Goal: Task Accomplishment & Management: Use online tool/utility

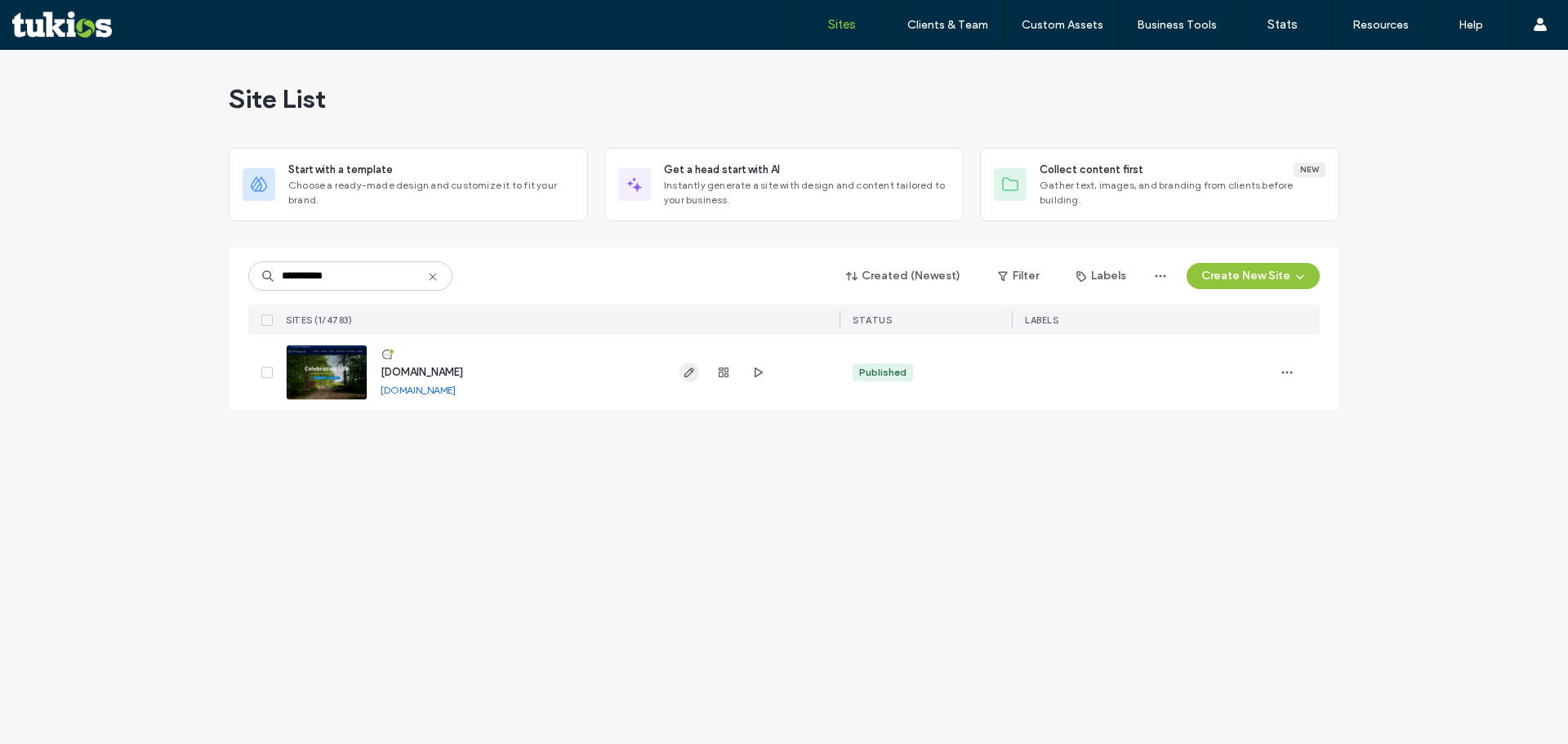
type input "**********"
click at [684, 375] on use "button" at bounding box center [688, 372] width 9 height 9
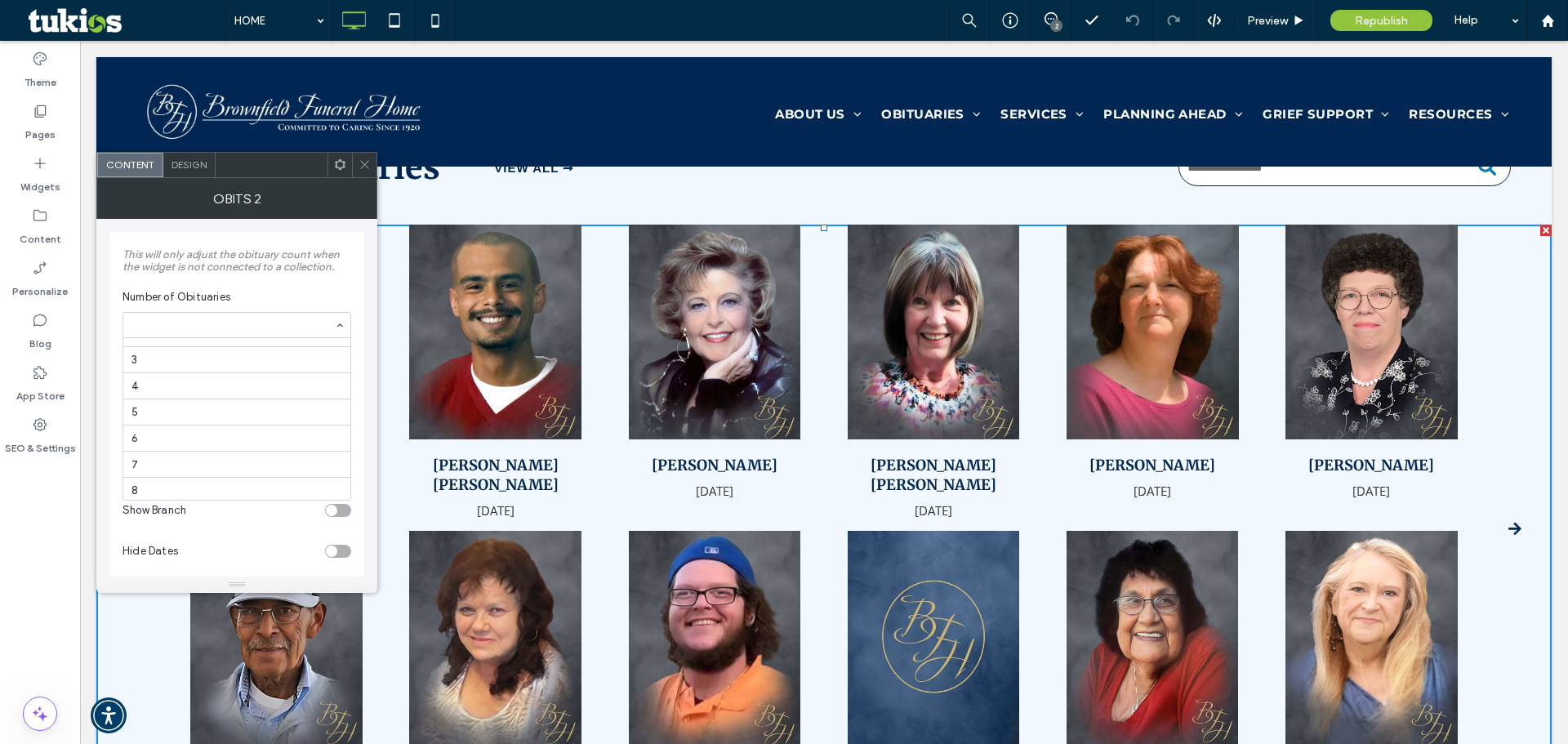
scroll to position [43, 0]
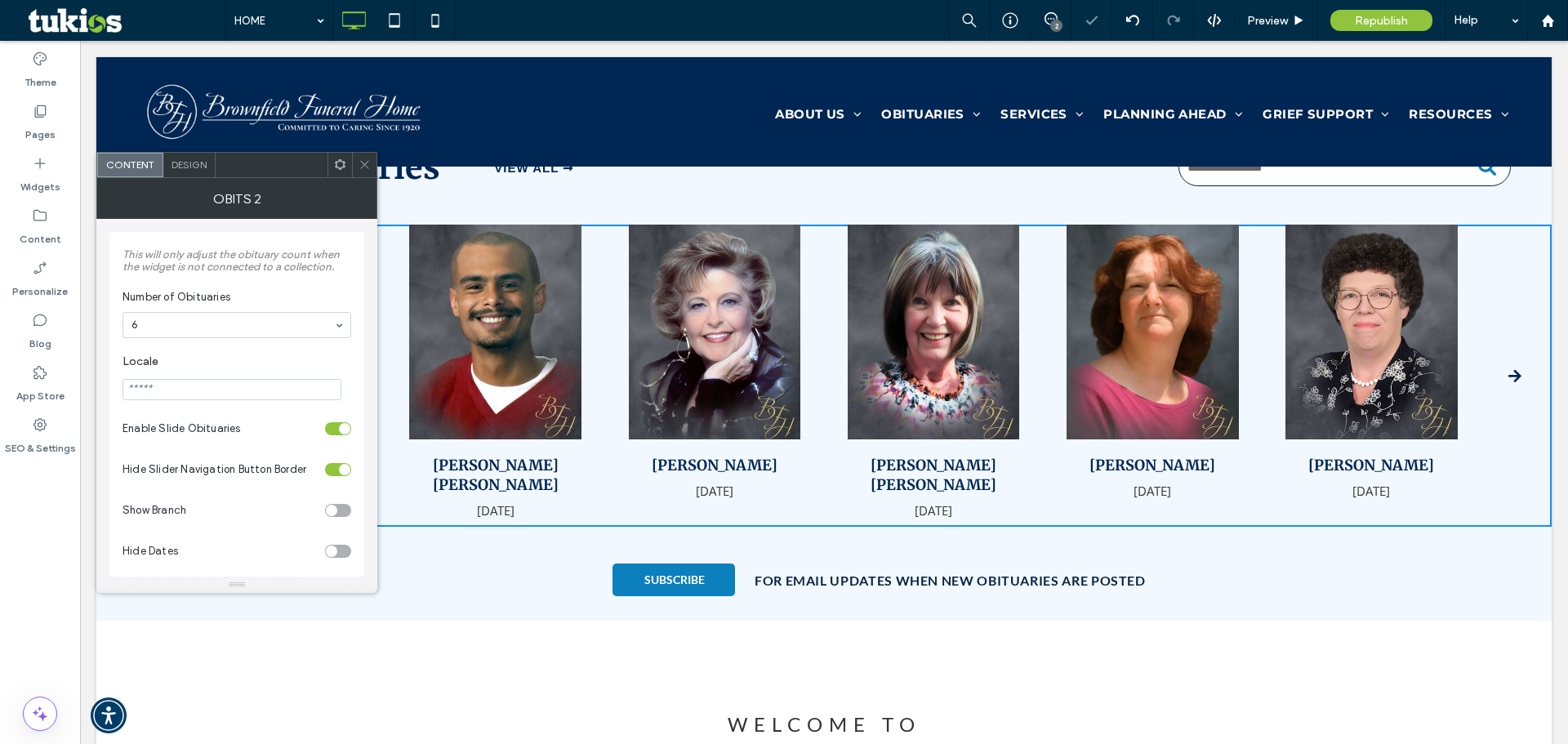
click at [364, 158] on span at bounding box center [364, 165] width 12 height 25
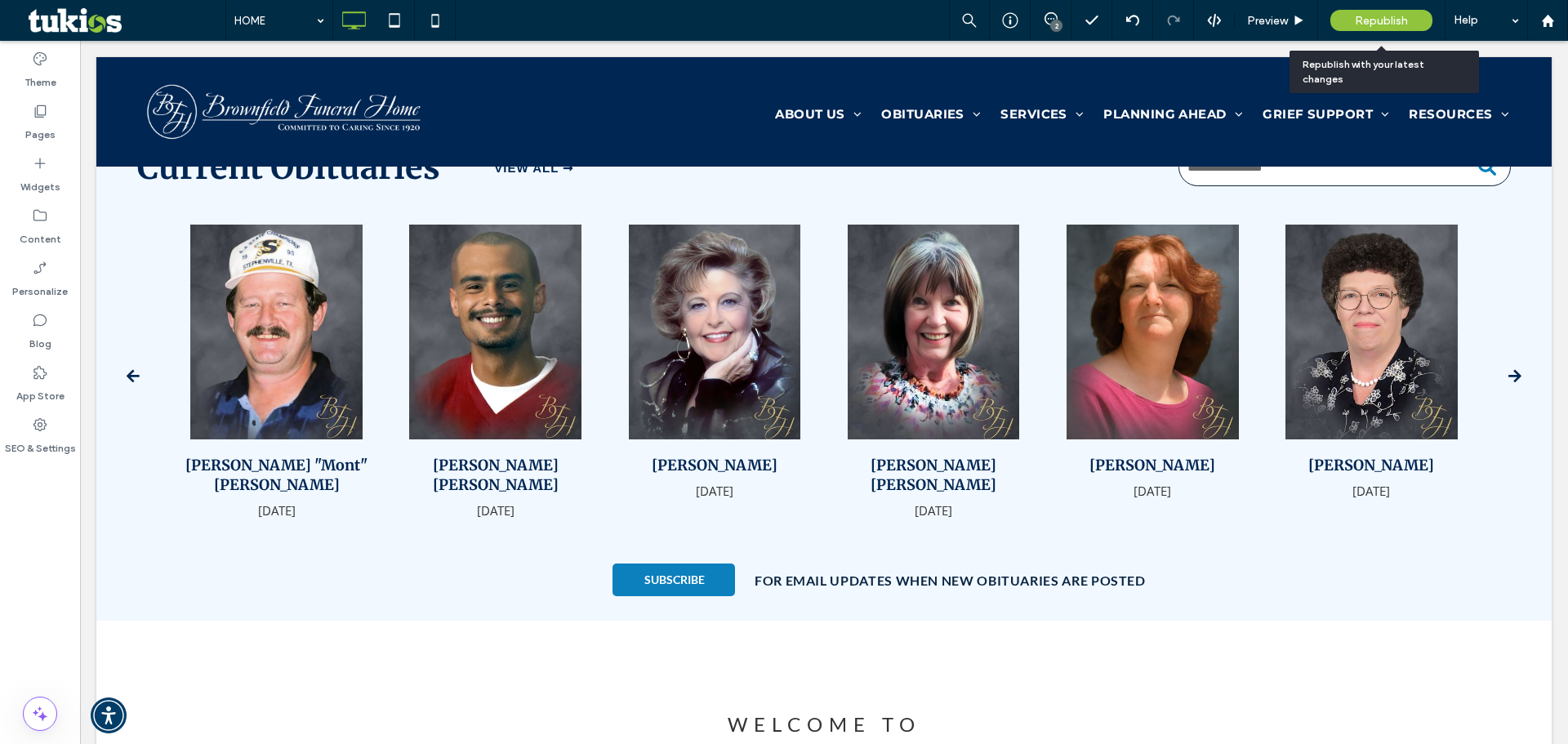
click at [1379, 20] on span "Republish" at bounding box center [1381, 21] width 53 height 14
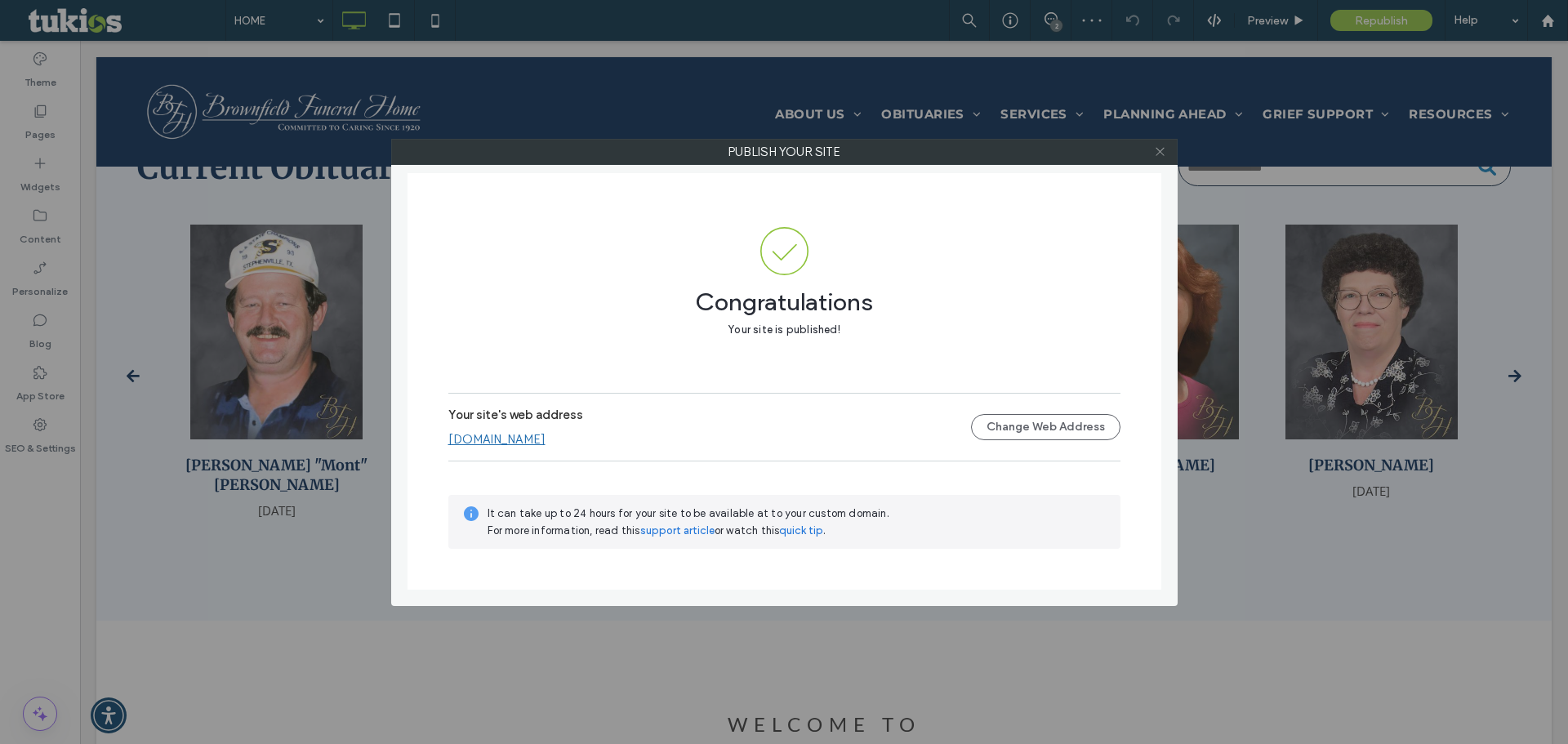
click at [1156, 147] on icon at bounding box center [1160, 152] width 12 height 12
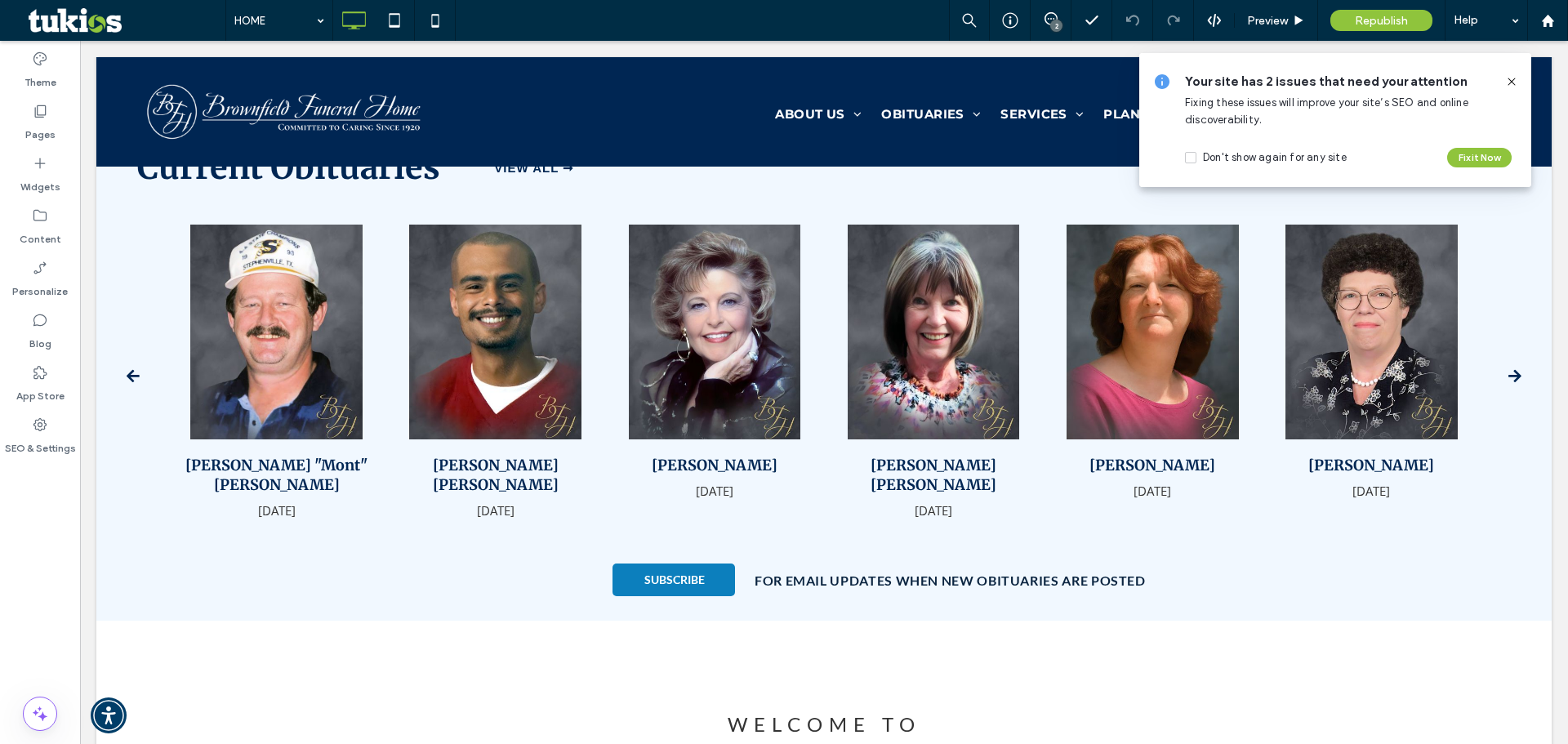
click at [714, 19] on div "HOME 2 Preview Republish Help" at bounding box center [897, 21] width 1343 height 41
click at [1512, 80] on icon at bounding box center [1511, 81] width 13 height 13
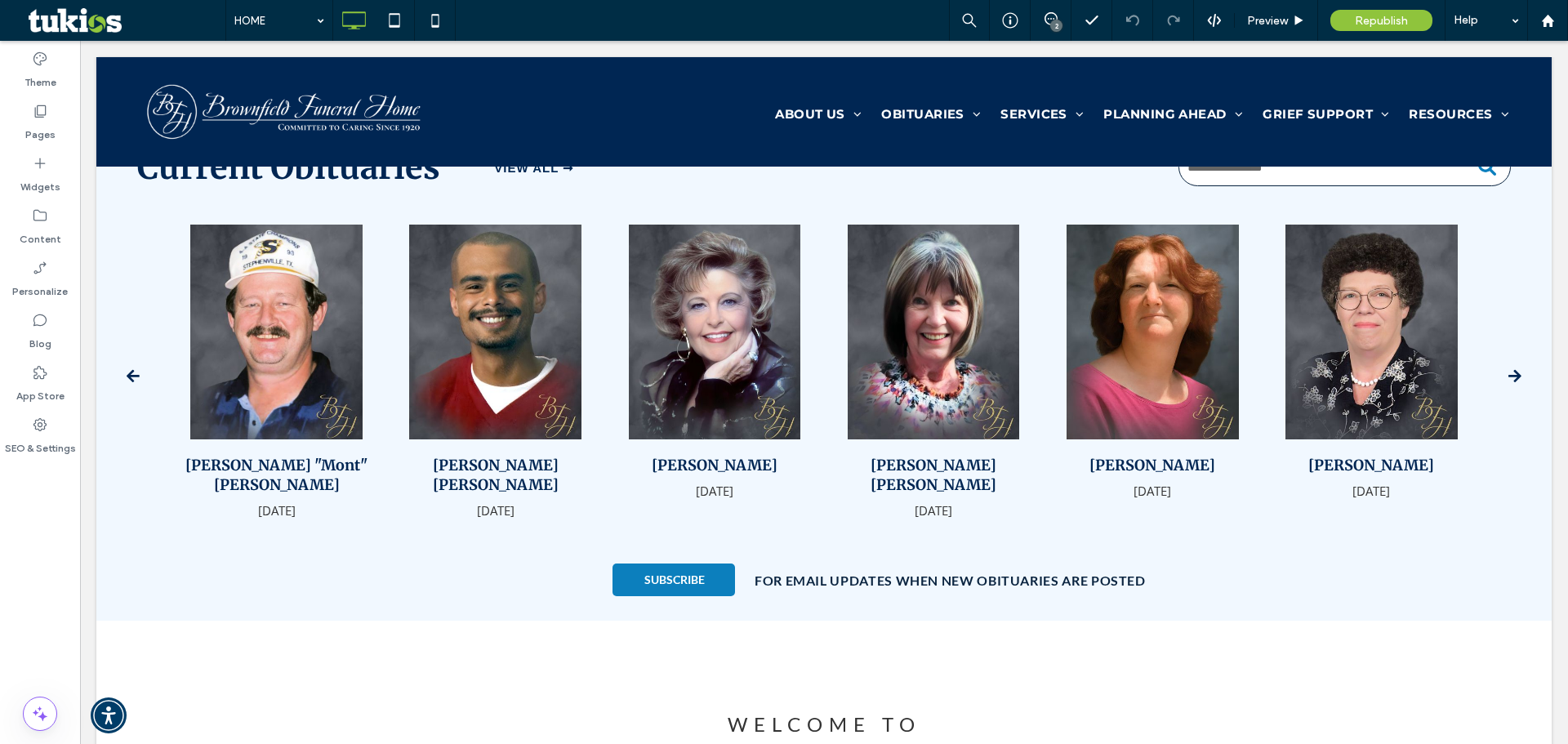
click at [704, 16] on div "HOME 2 Preview Republish Help" at bounding box center [897, 21] width 1343 height 41
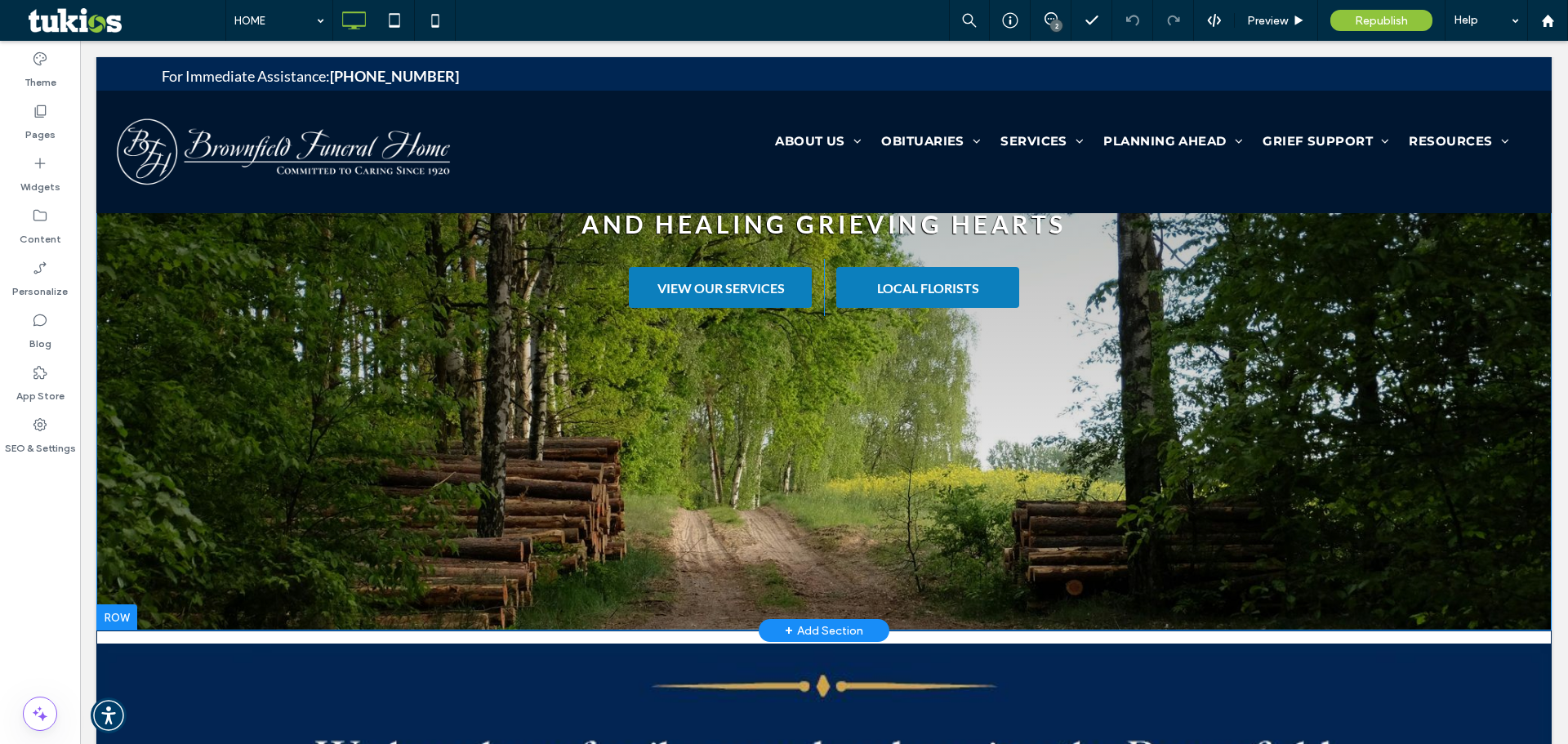
scroll to position [0, 0]
